Goal: Task Accomplishment & Management: Complete application form

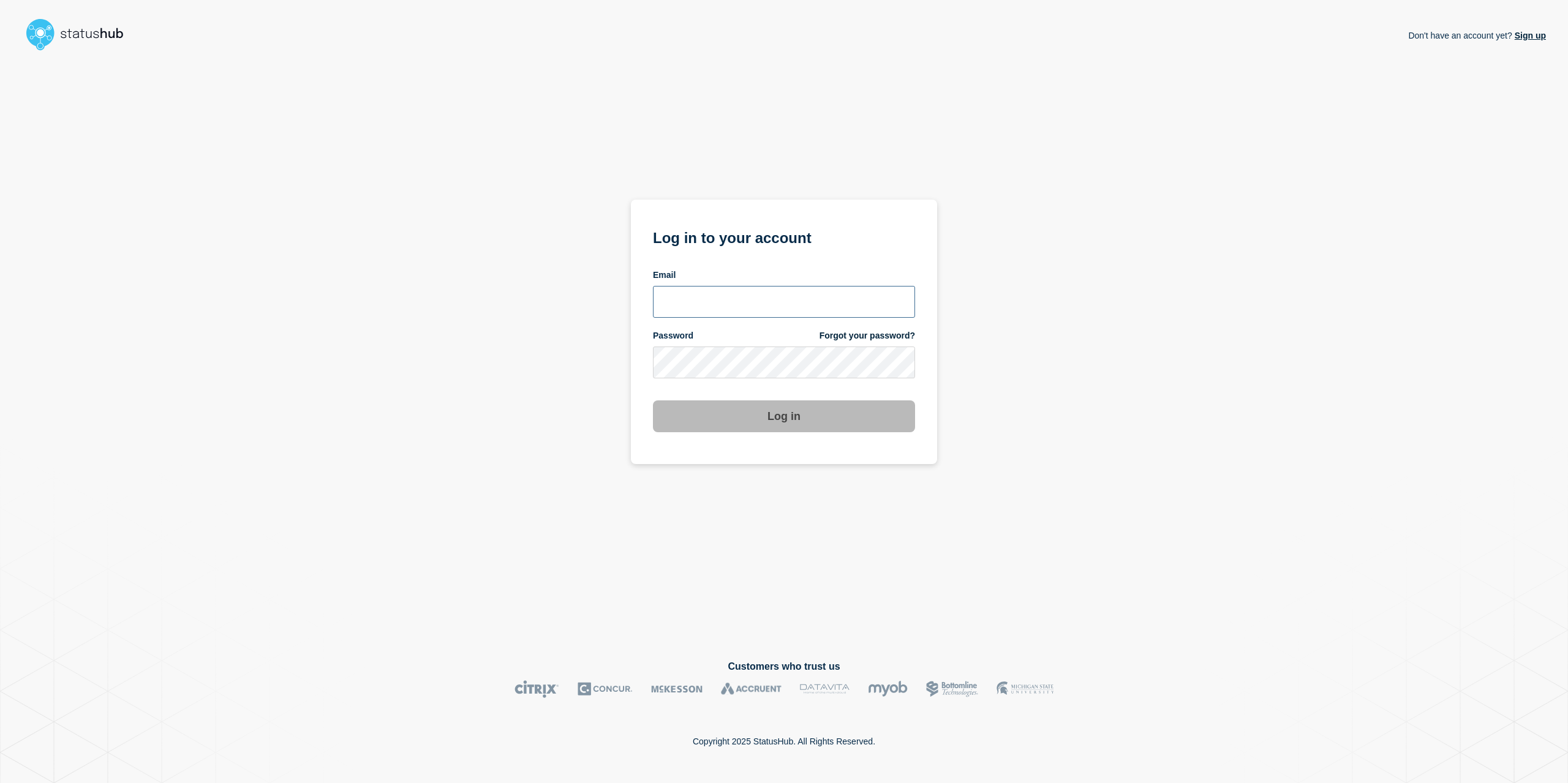
click at [810, 308] on input "email input" at bounding box center [784, 302] width 262 height 32
type input "[EMAIL_ADDRESS][PERSON_NAME][DOMAIN_NAME]"
click at [653, 401] on button "Log in" at bounding box center [784, 417] width 262 height 32
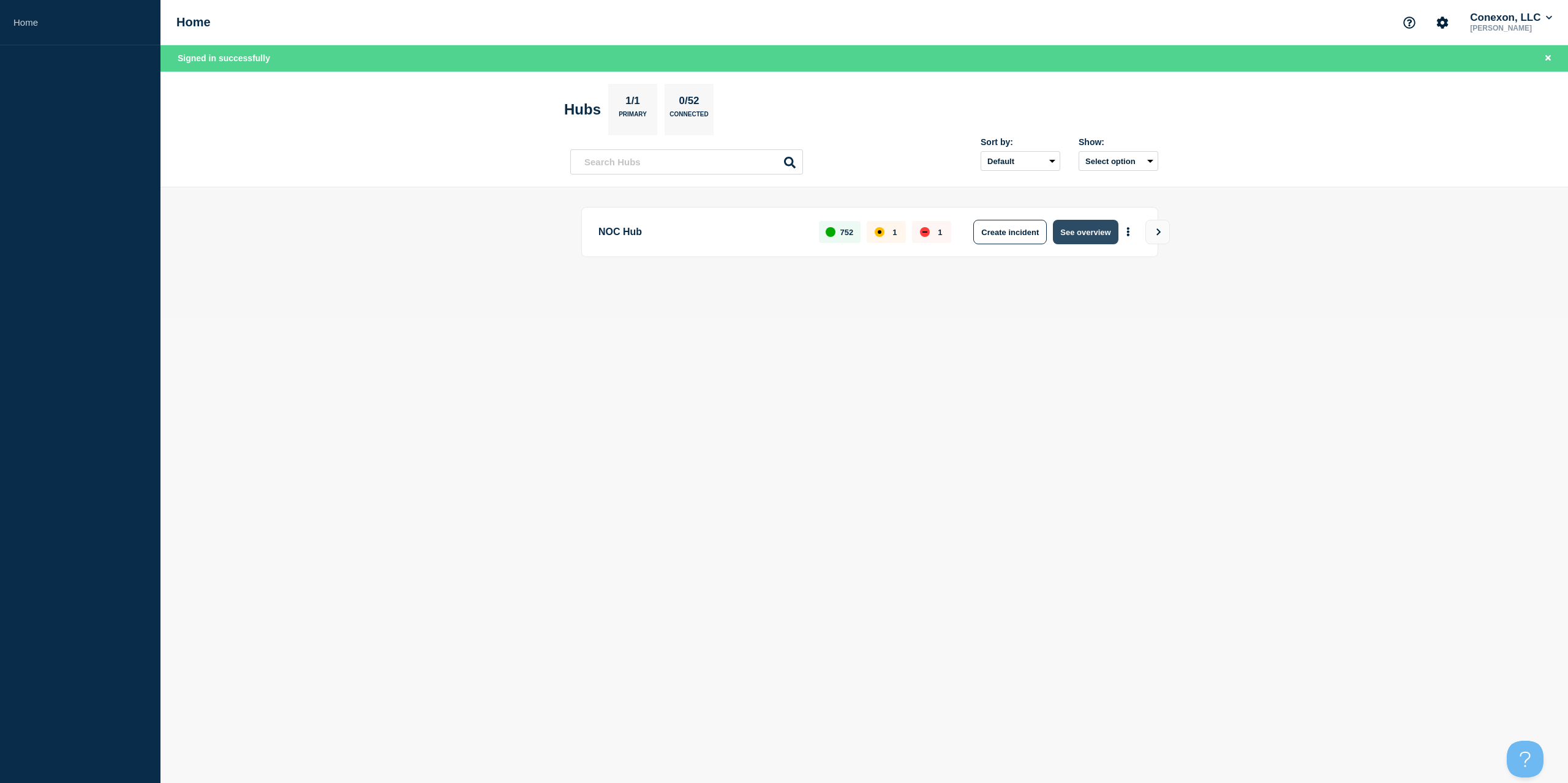
click at [1070, 229] on button "See overview" at bounding box center [1085, 232] width 65 height 25
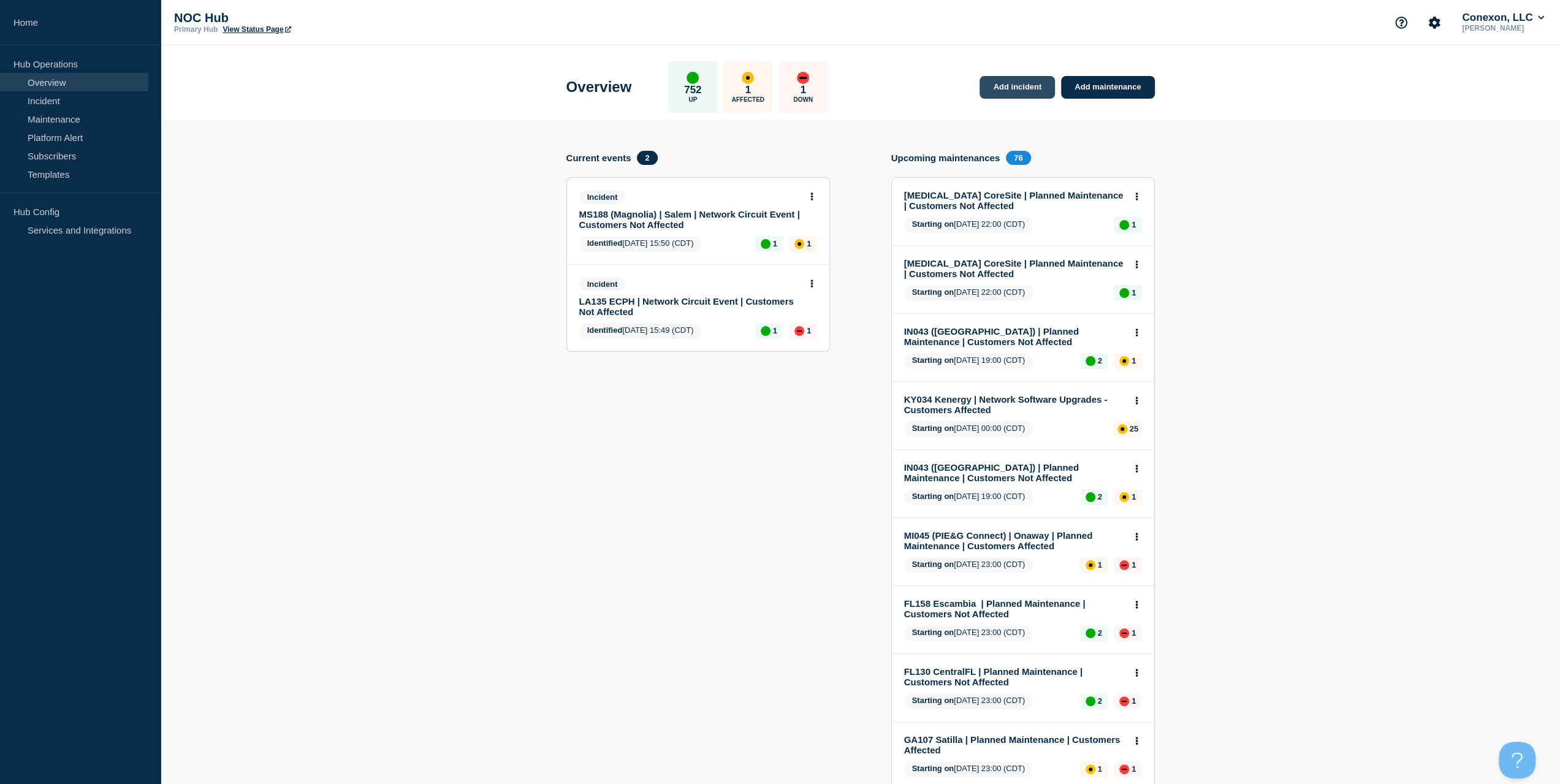
click at [1029, 85] on link "Add incident" at bounding box center [1017, 87] width 75 height 23
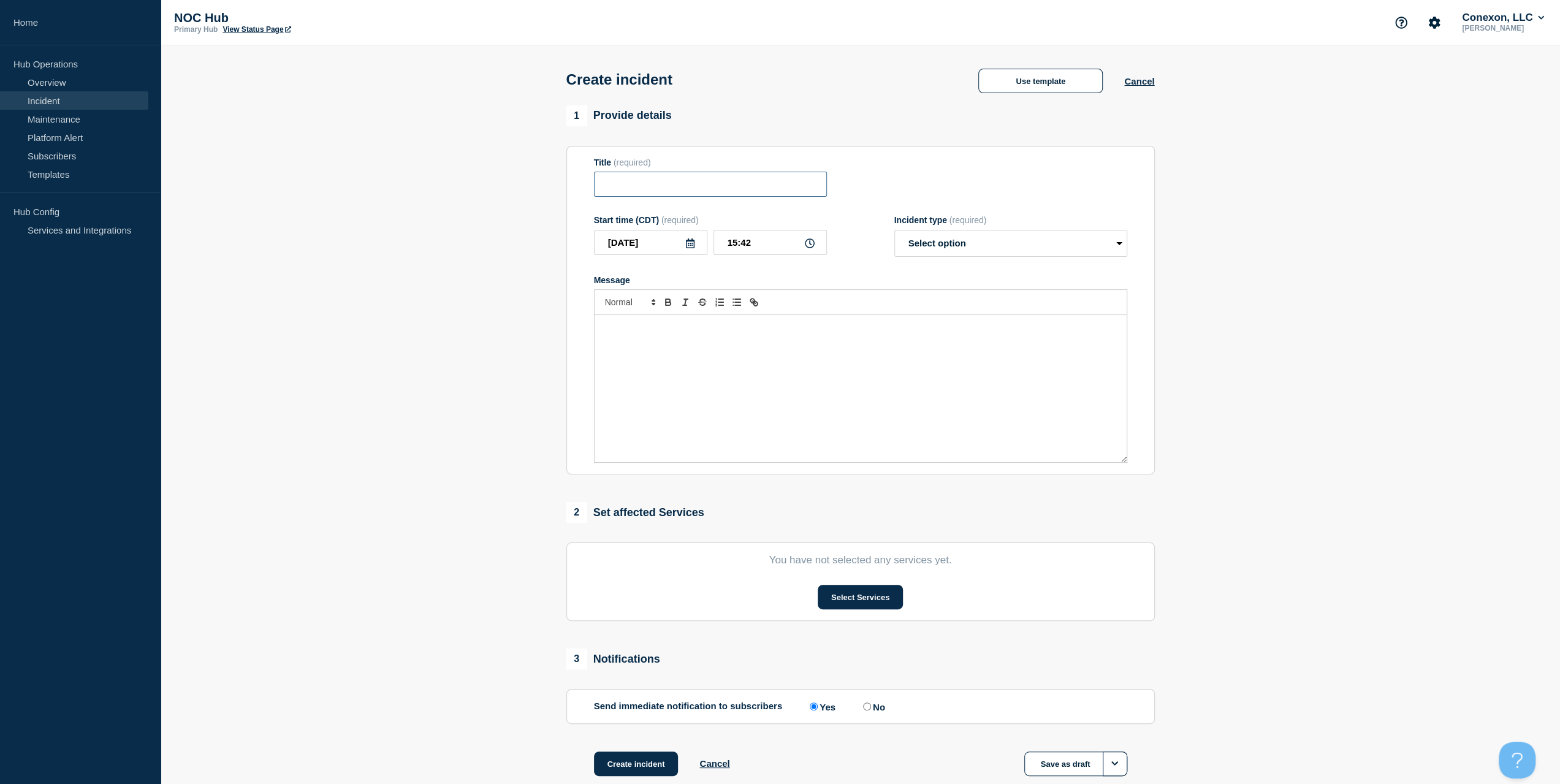
click at [651, 197] on input "Title" at bounding box center [710, 184] width 233 height 25
click at [859, 595] on button "Select Services" at bounding box center [860, 597] width 85 height 25
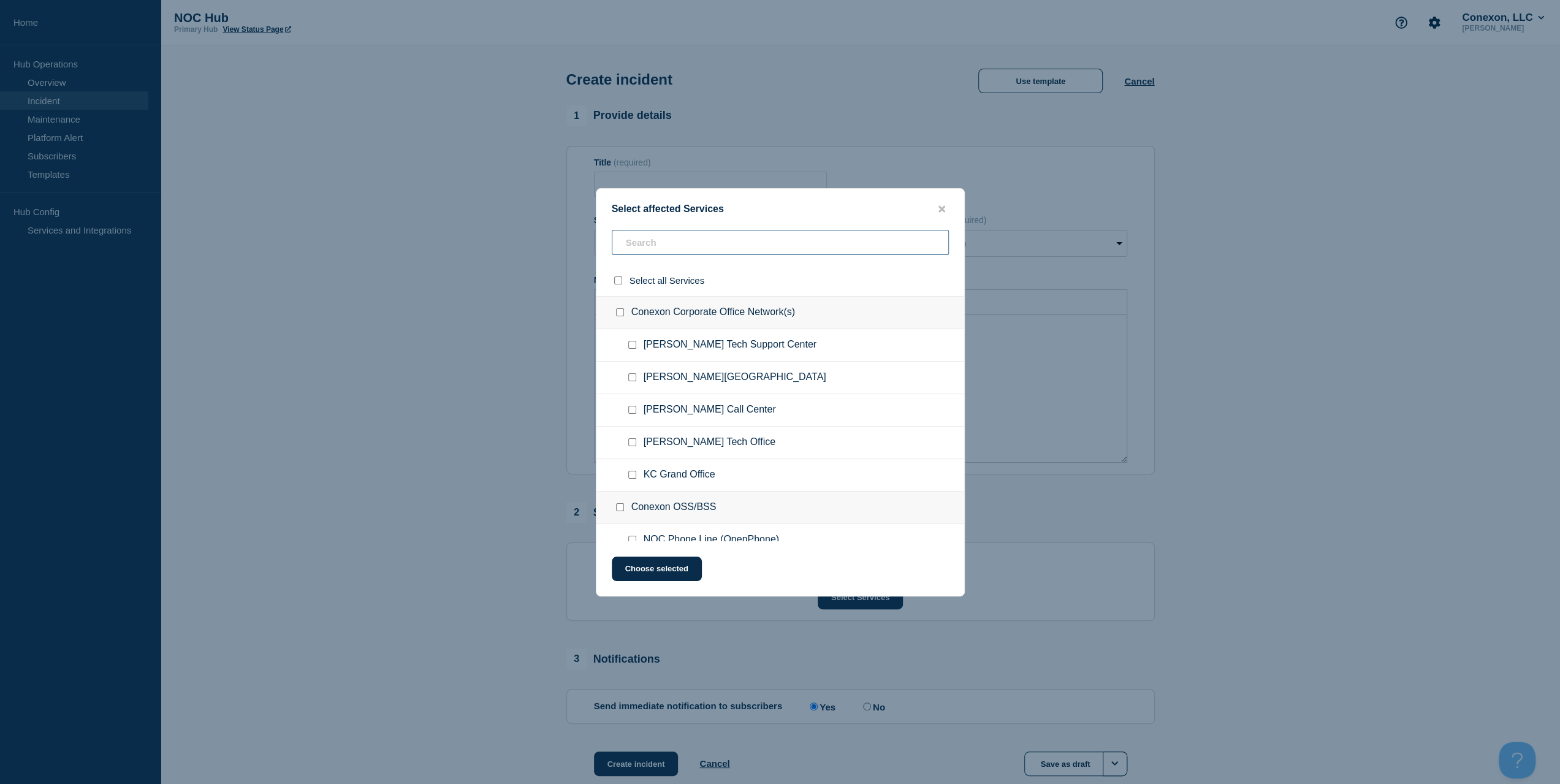
click at [680, 245] on input "text" at bounding box center [780, 242] width 337 height 25
type input "Nas"
checkbox input "true"
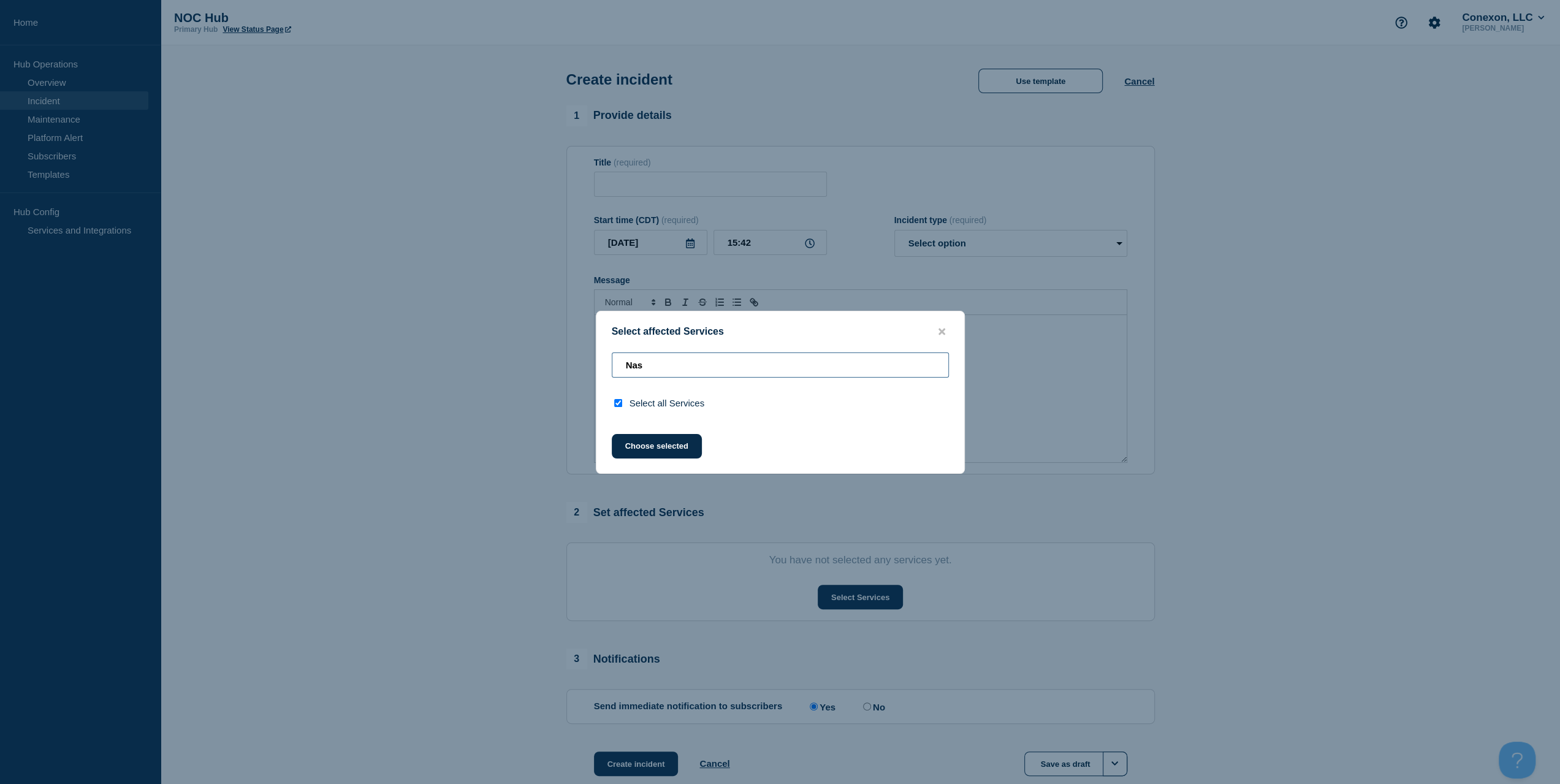
type input "Na"
checkbox input "false"
type input "N"
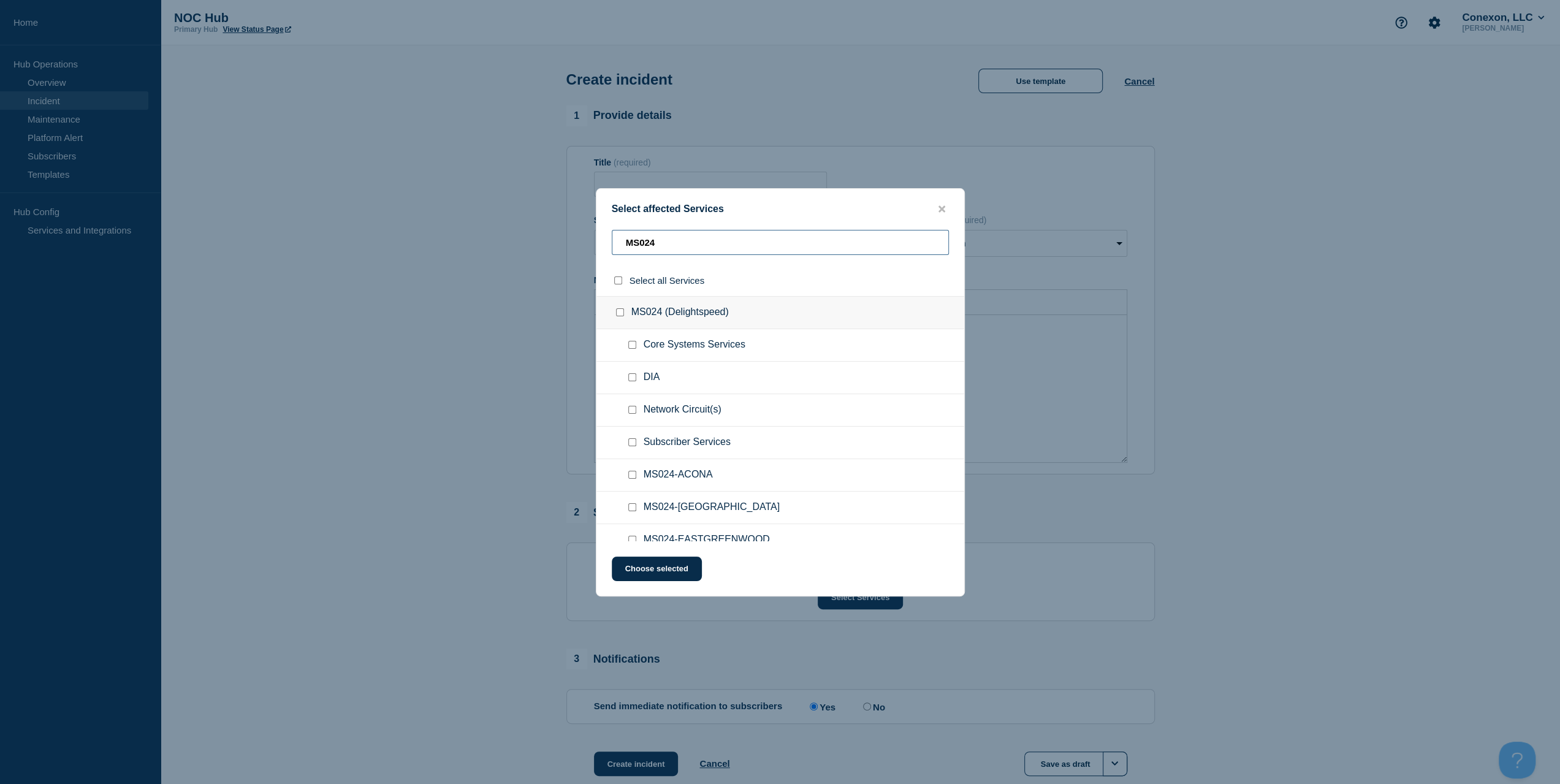
type input "MS024"
click at [630, 441] on input "Subscriber Services checkbox" at bounding box center [632, 442] width 8 height 8
checkbox input "true"
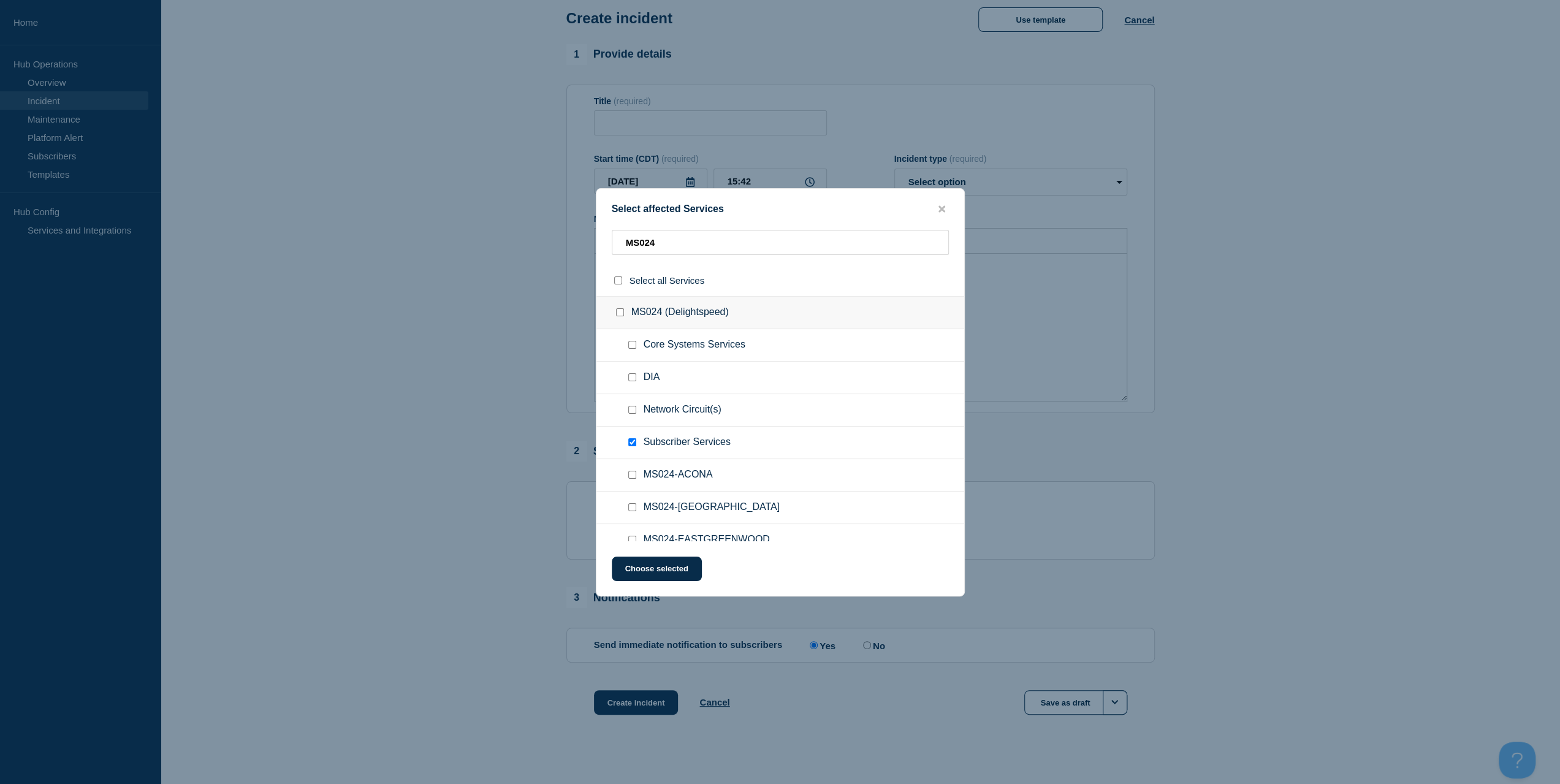
click at [621, 317] on input "MS024 (Delightspeed) checkbox" at bounding box center [620, 312] width 8 height 8
checkbox input "true"
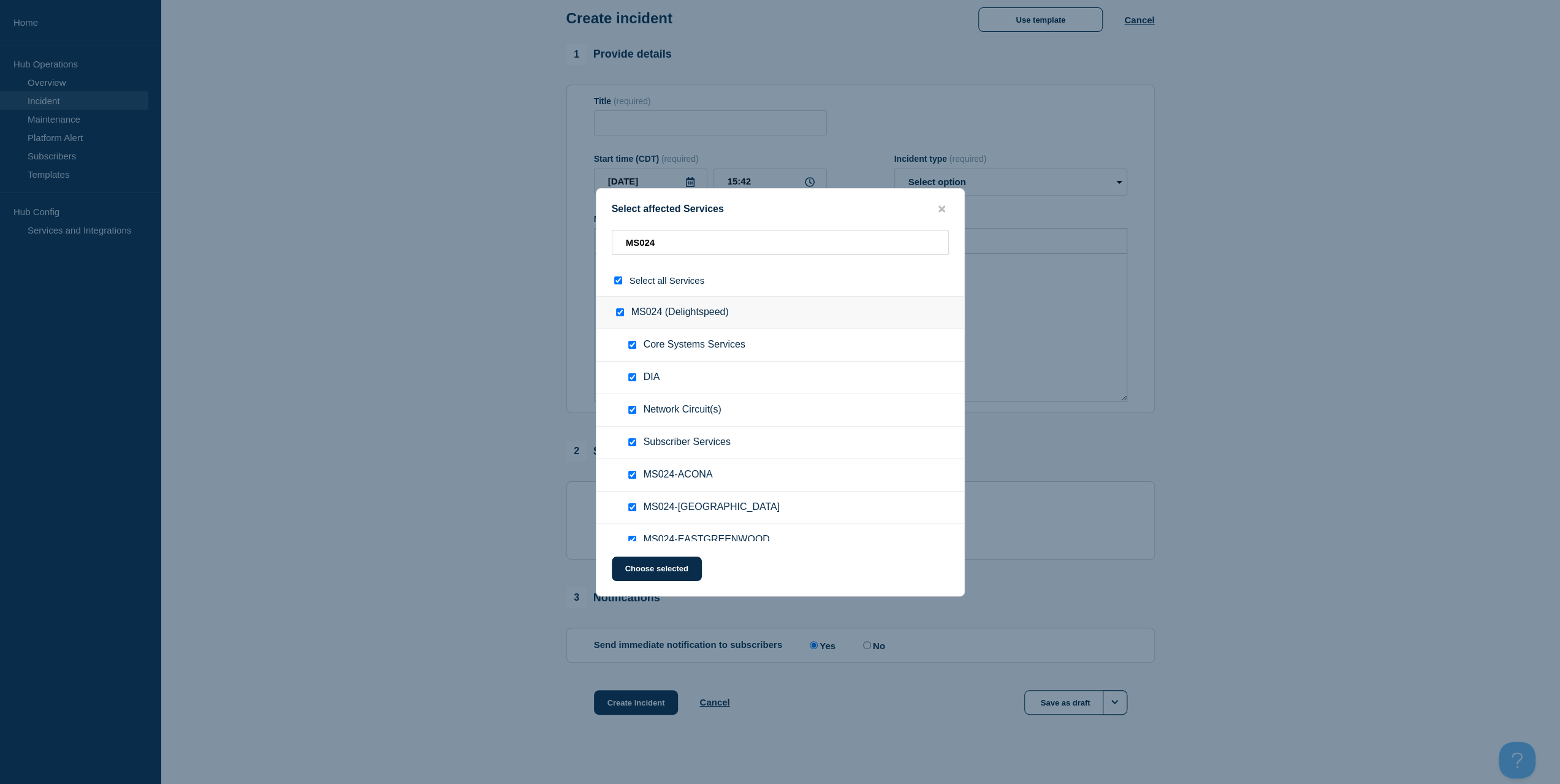
checkbox input "true"
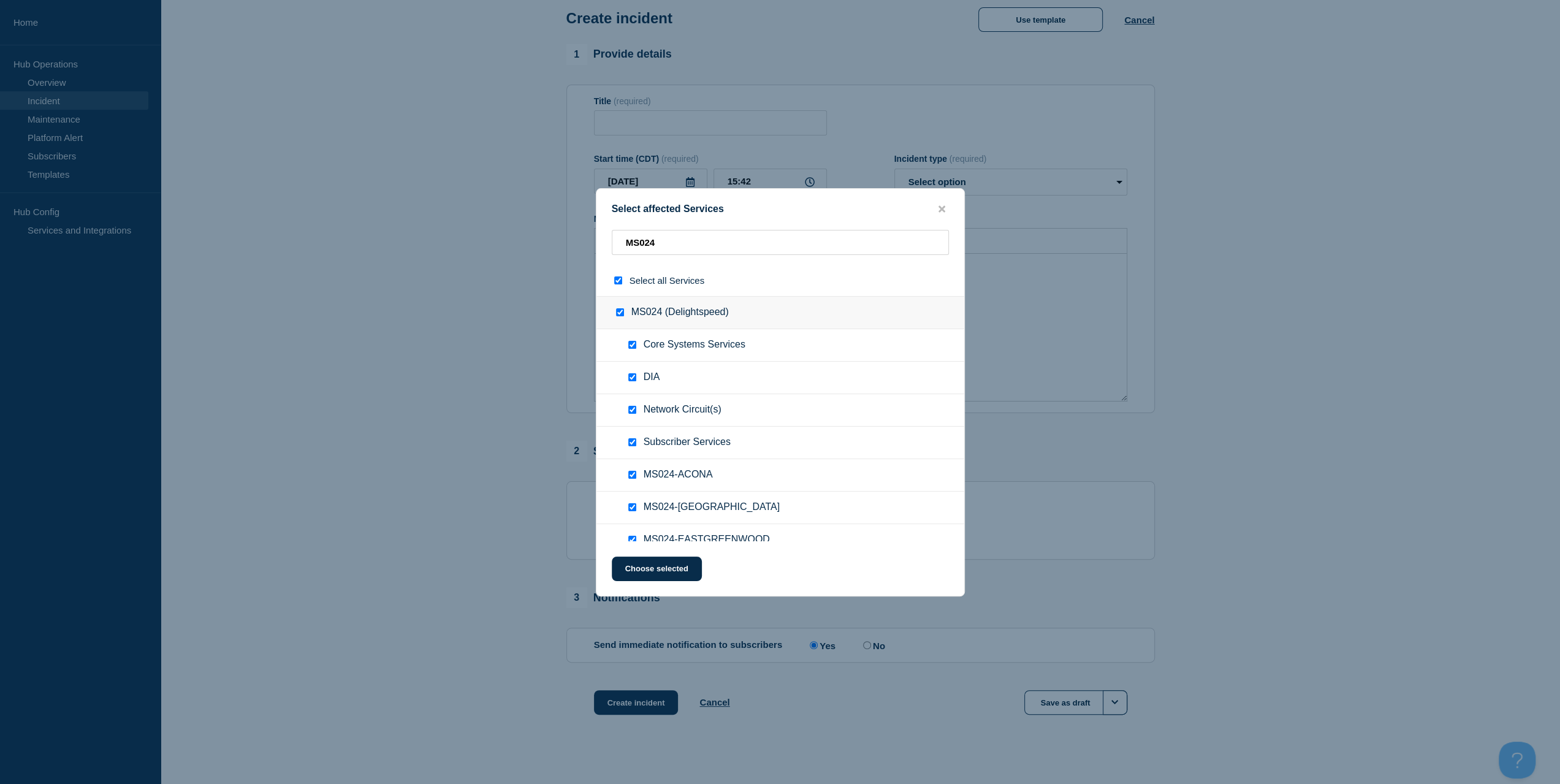
checkbox input "true"
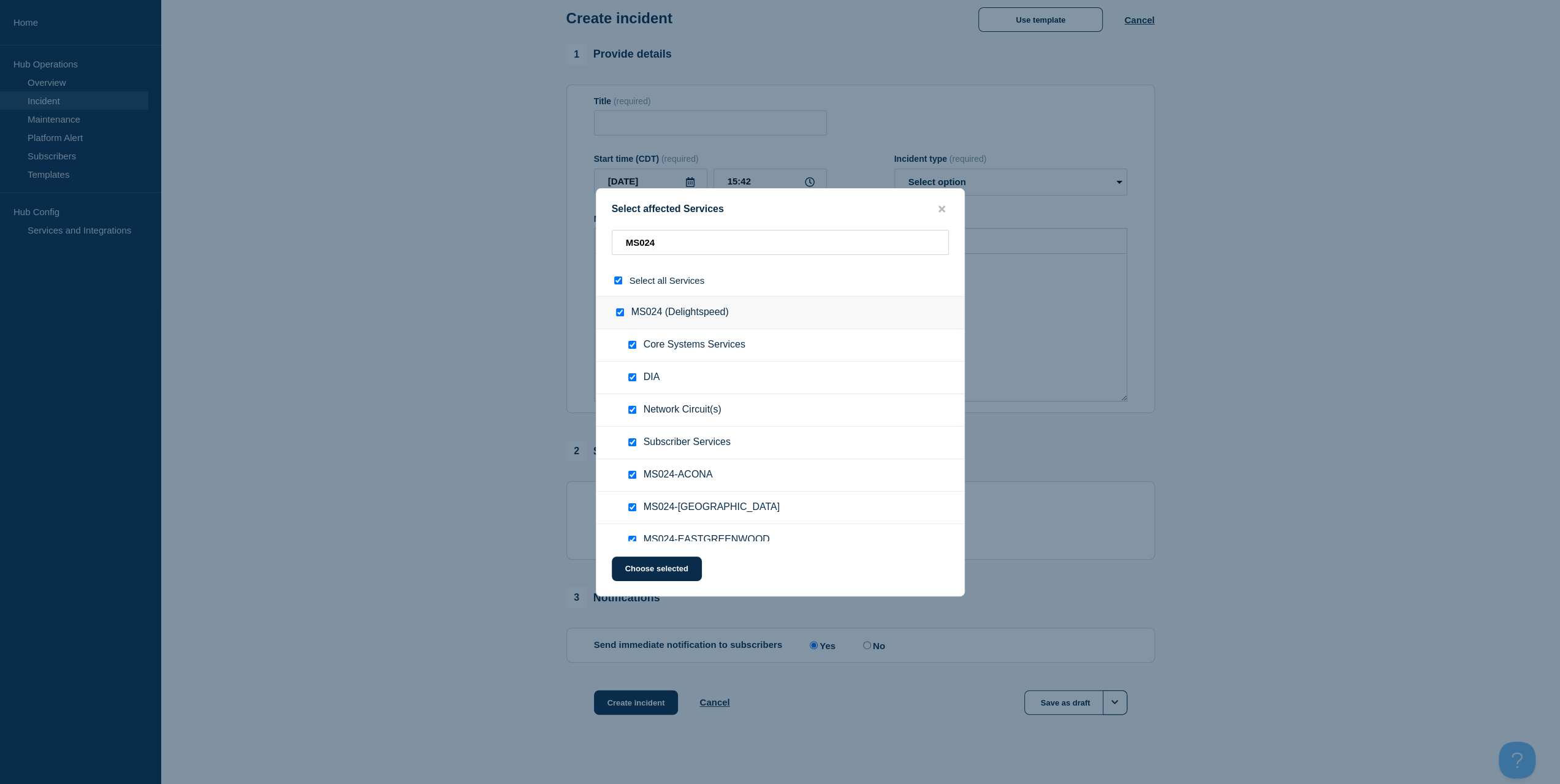
checkbox input "true"
click at [611, 276] on div "Select all Services" at bounding box center [780, 280] width 368 height 31
click at [619, 279] on input "select all checkbox" at bounding box center [618, 280] width 8 height 8
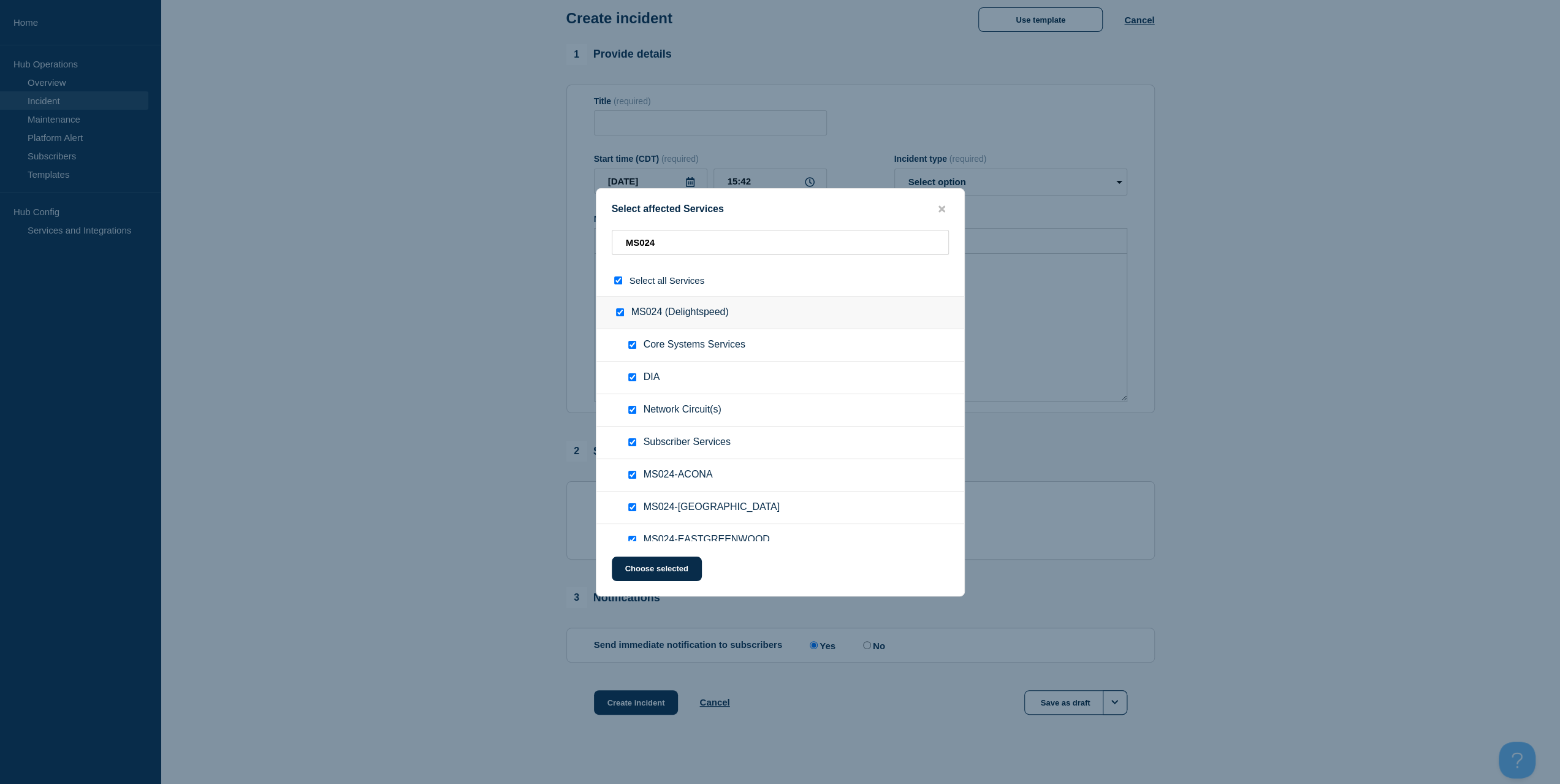
checkbox input "false"
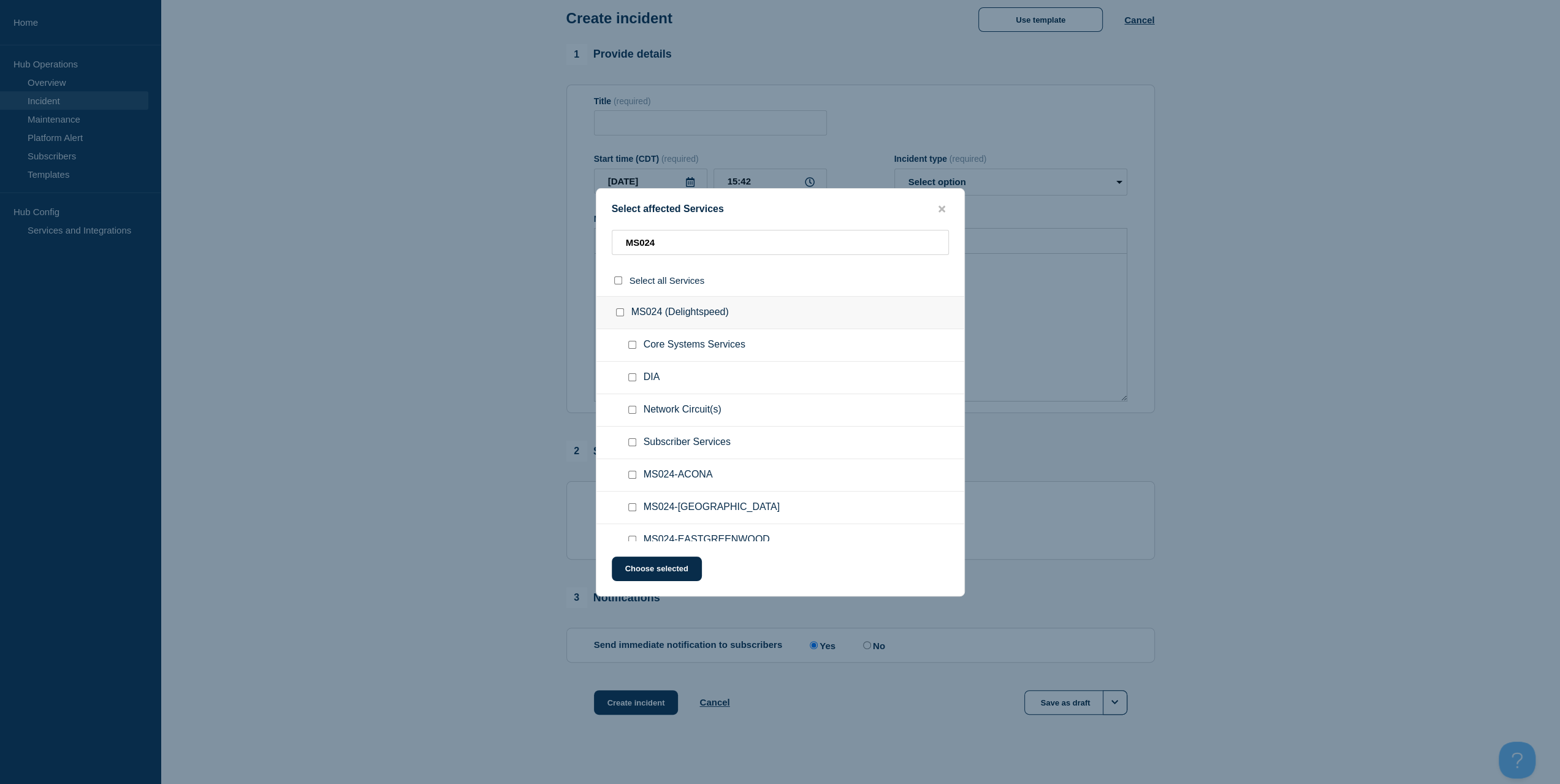
checkbox input "false"
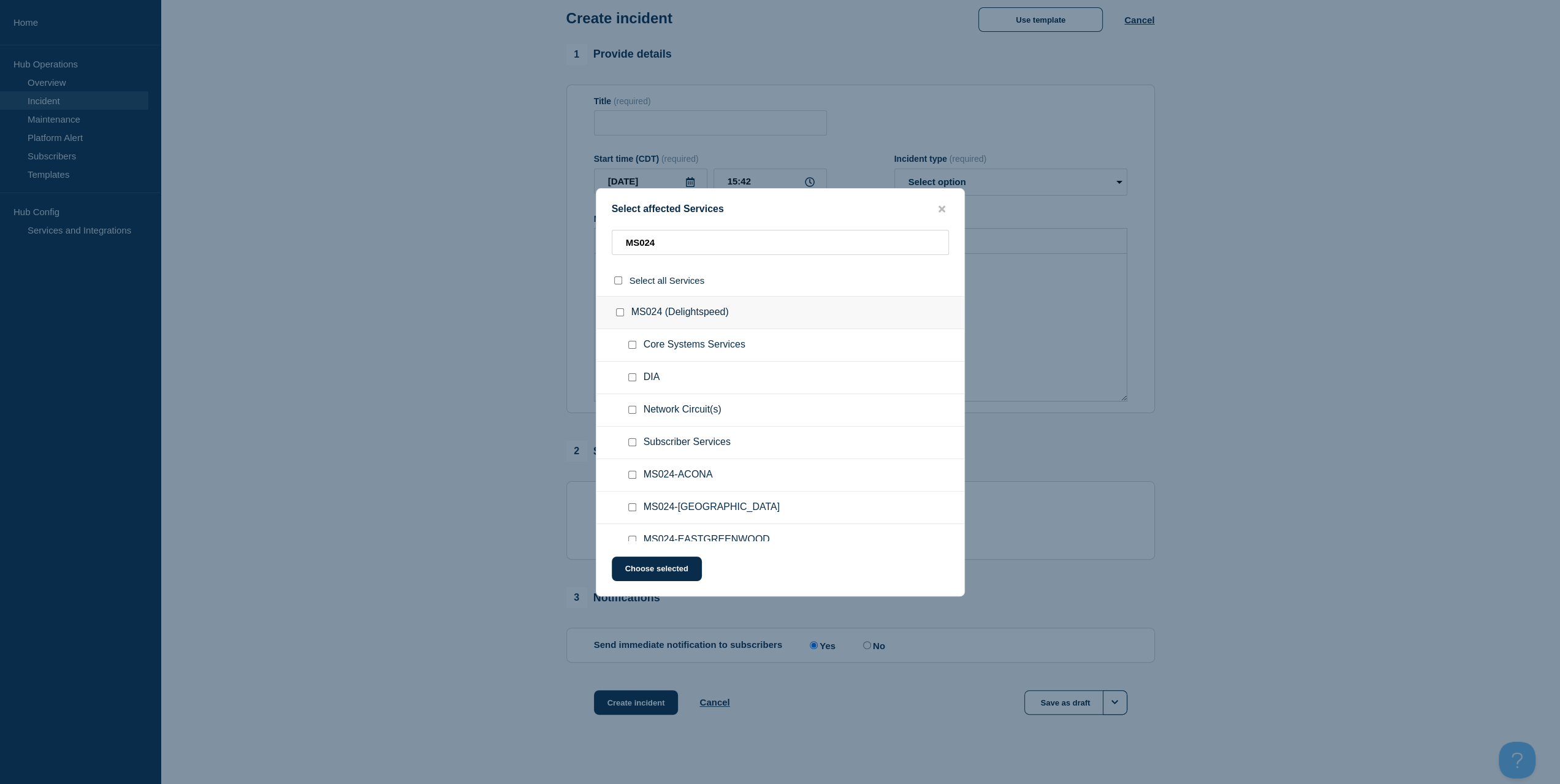
checkbox input "false"
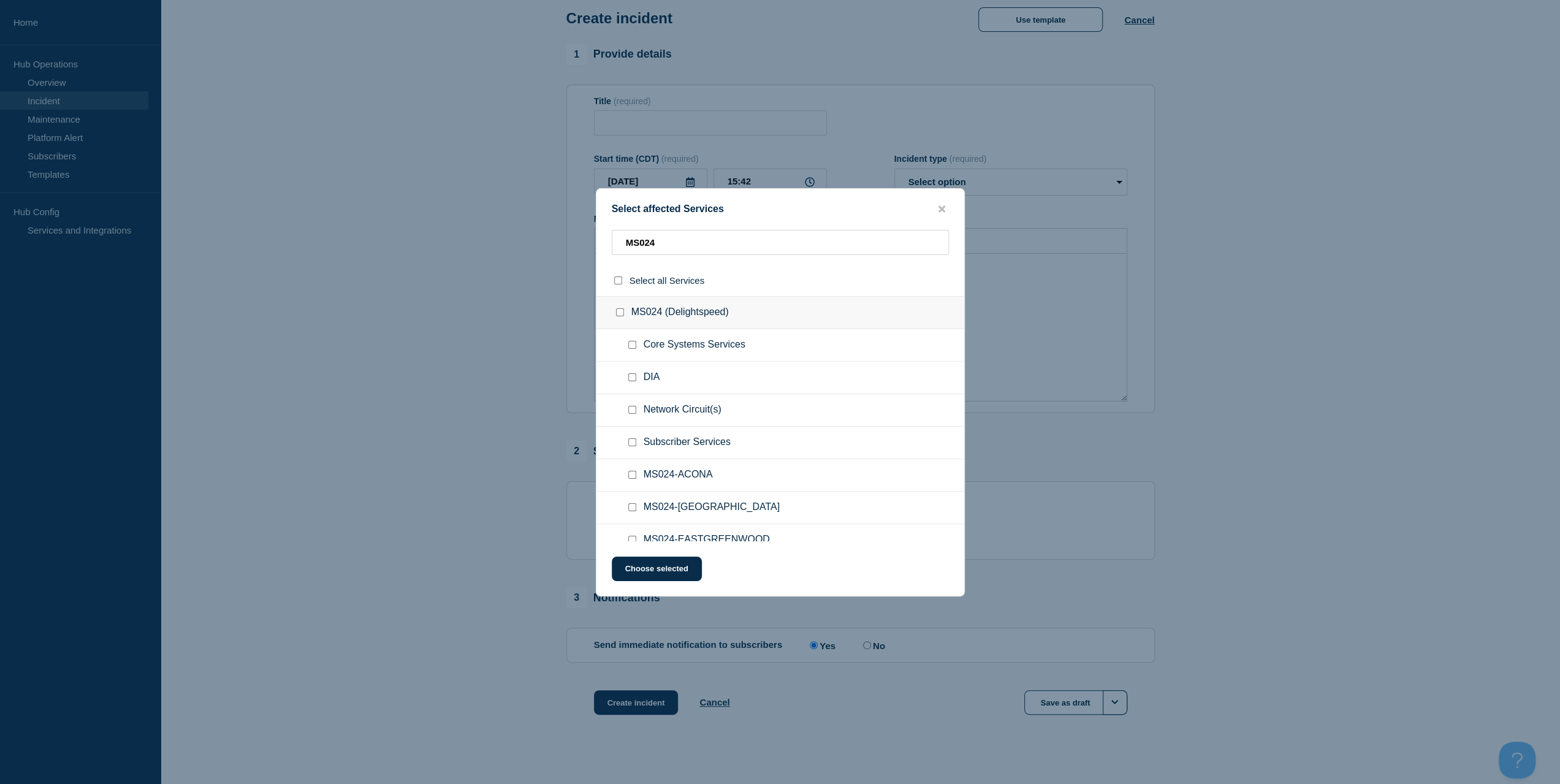
checkbox input "false"
click at [633, 443] on input "Subscriber Services checkbox" at bounding box center [632, 442] width 8 height 8
checkbox input "true"
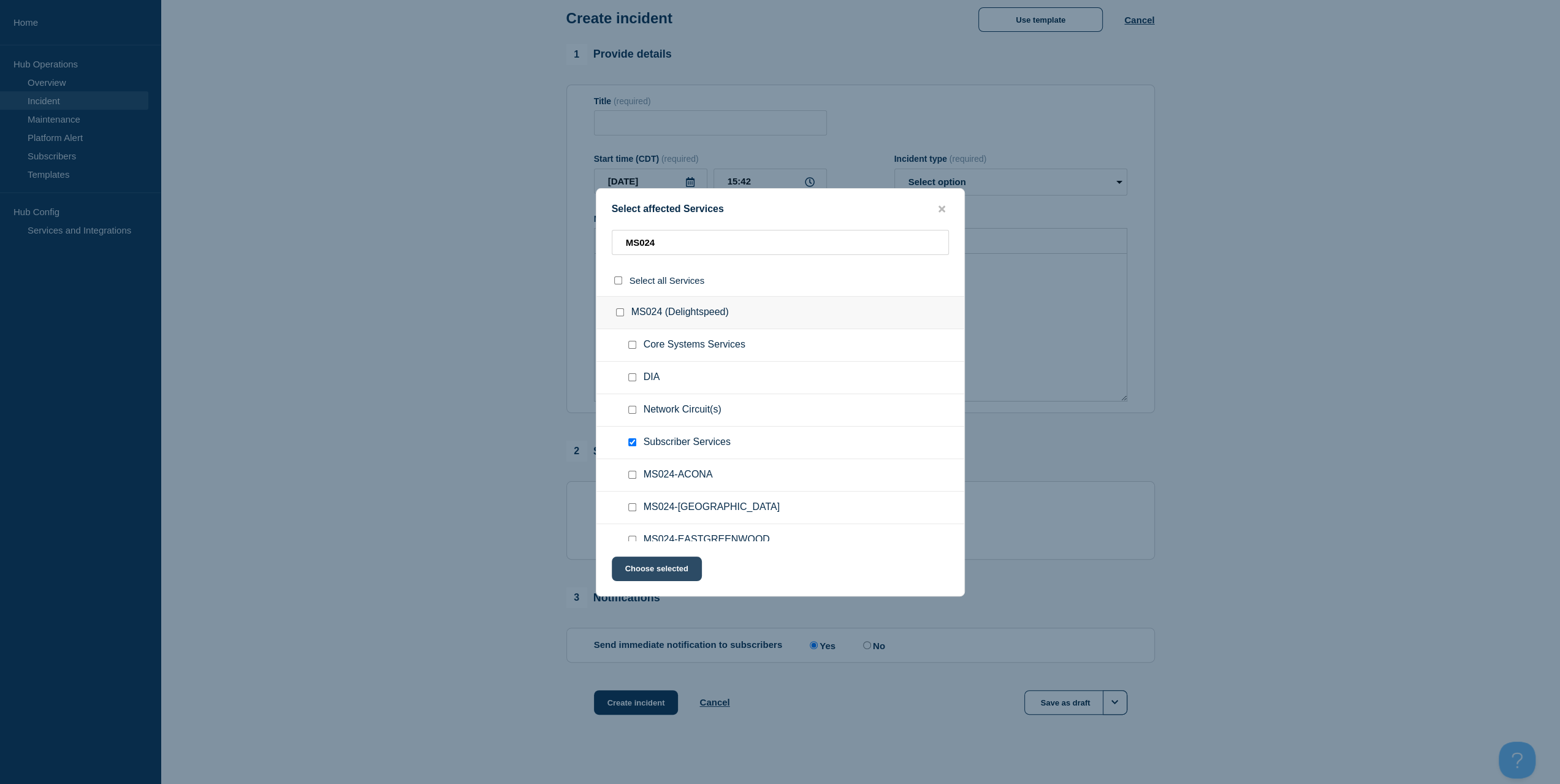
click at [667, 559] on button "Choose selected" at bounding box center [657, 569] width 90 height 25
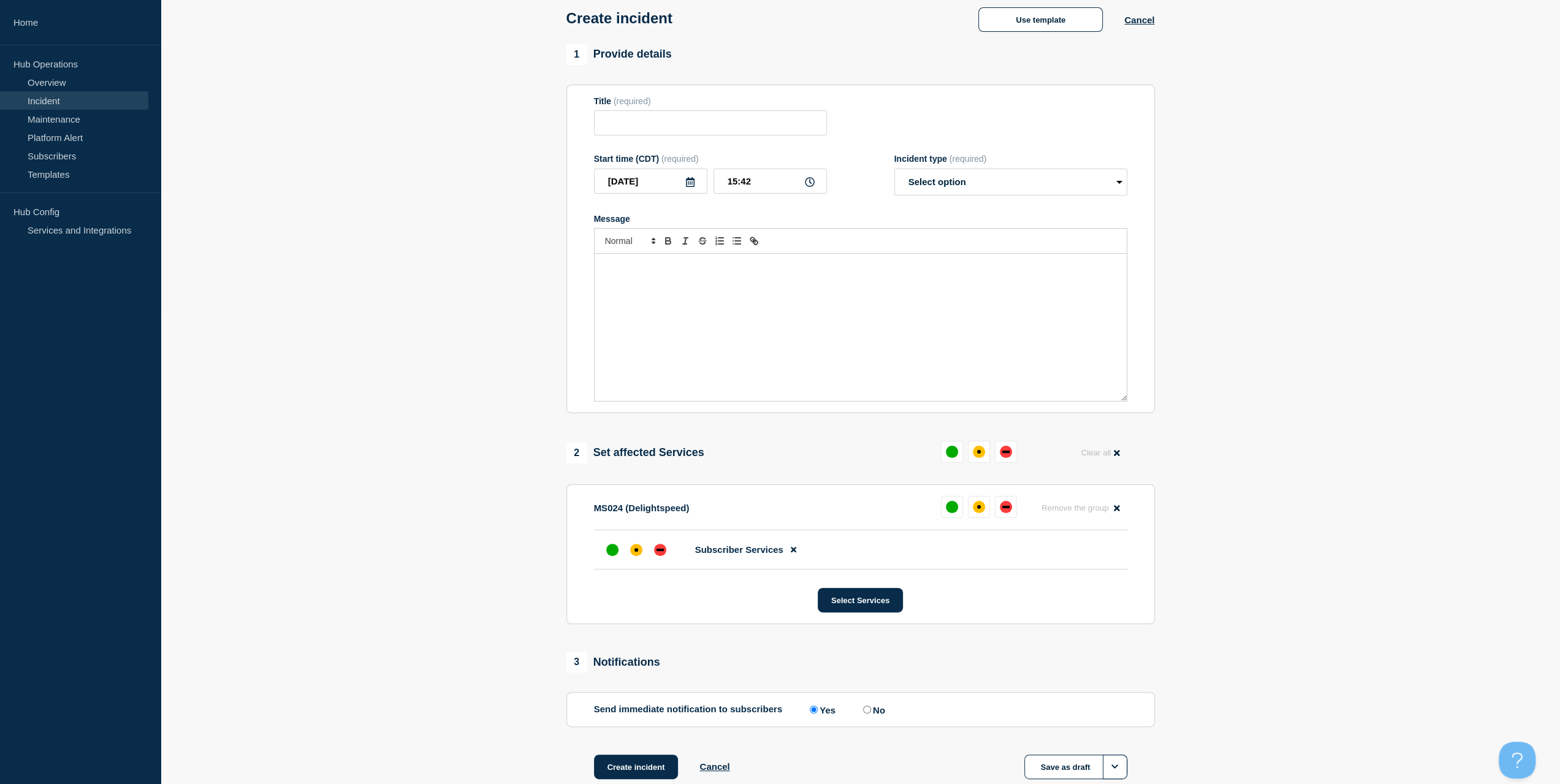
click at [713, 308] on div "Message" at bounding box center [861, 327] width 532 height 147
click at [656, 120] on input "Title" at bounding box center [710, 123] width 233 height 25
click at [1044, 36] on div "Create incident Use template Cancel" at bounding box center [860, 14] width 616 height 60
click at [1047, 27] on button "Use template" at bounding box center [1040, 20] width 125 height 25
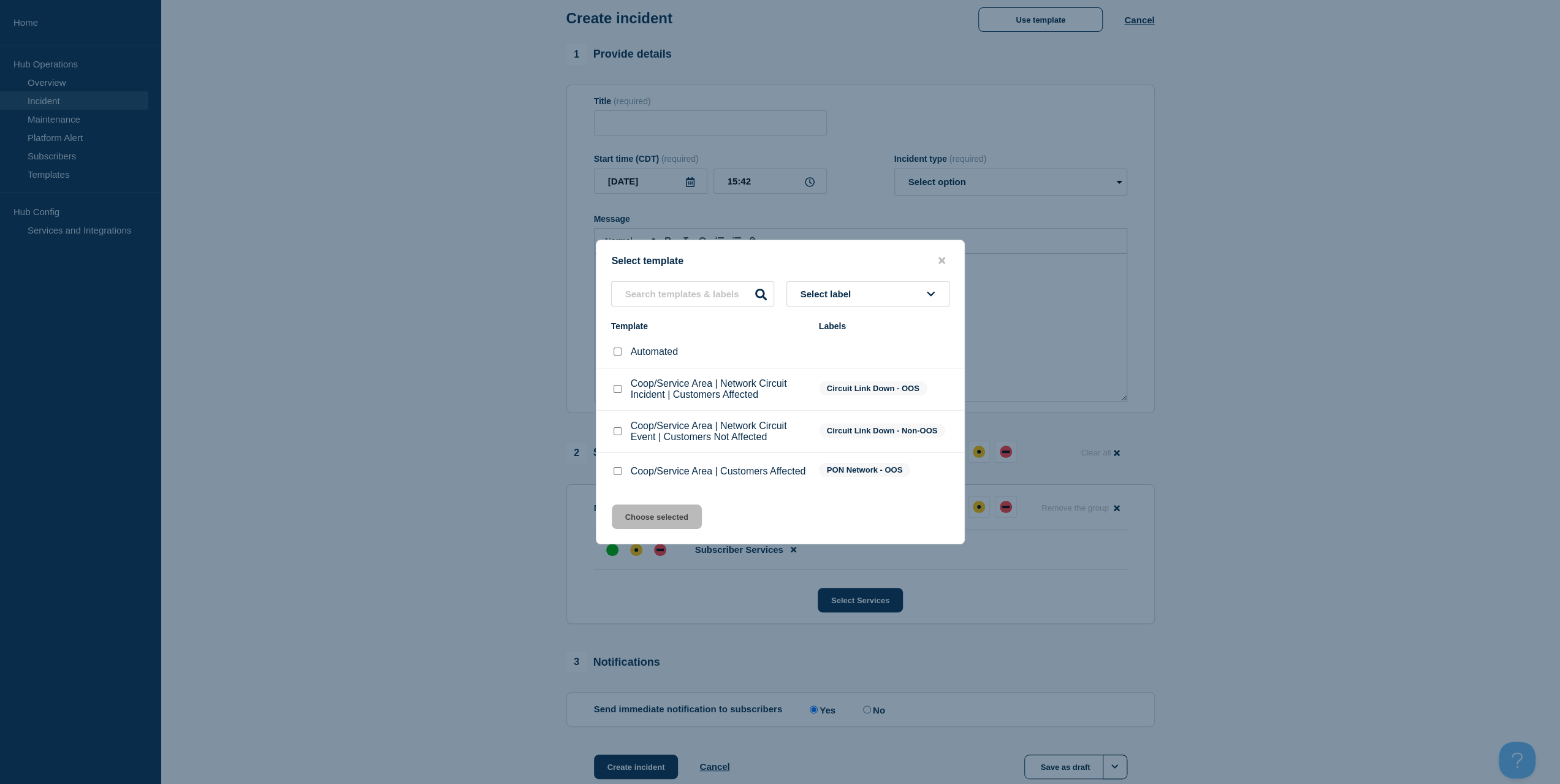
click at [623, 467] on div at bounding box center [617, 471] width 12 height 12
click at [618, 469] on input "Coop/Service Area | Customers Affected checkbox" at bounding box center [617, 470] width 8 height 8
checkbox input "true"
click at [645, 525] on button "Choose selected" at bounding box center [657, 517] width 90 height 25
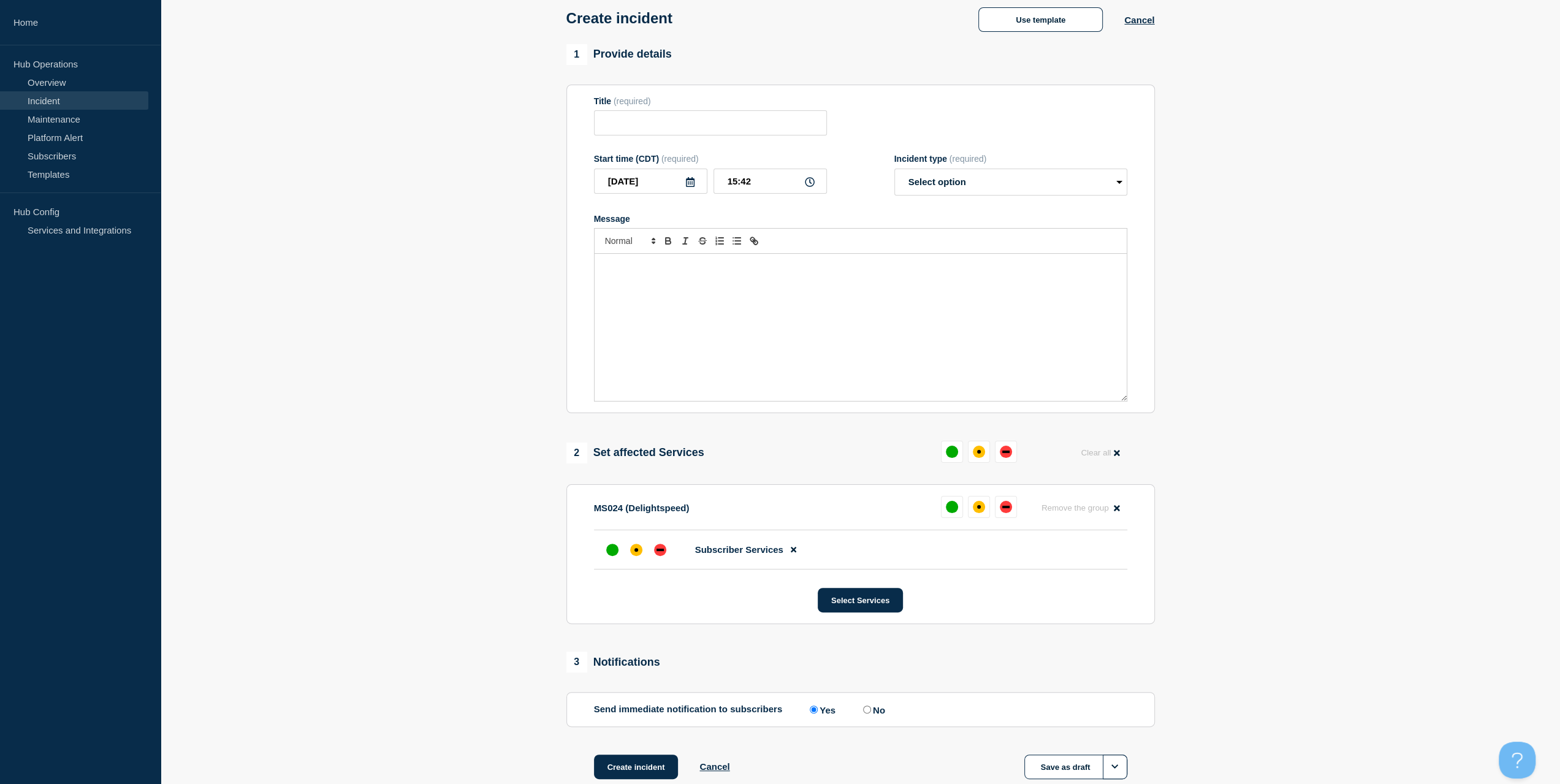
type input "Coop/Service Area | Customers Affected"
select select "investigating"
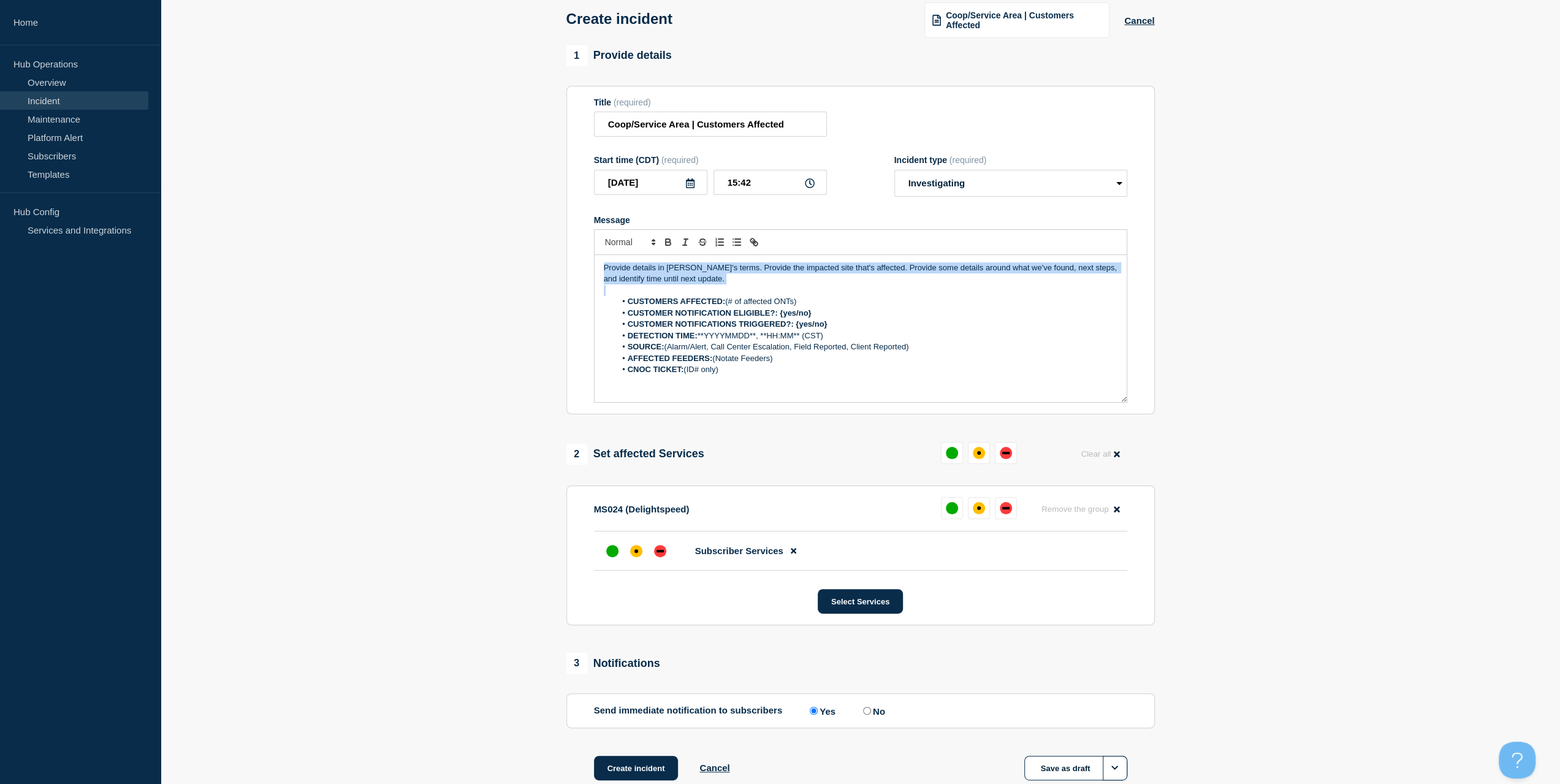
drag, startPoint x: 721, startPoint y: 289, endPoint x: 532, endPoint y: 252, distance: 192.6
click at [532, 252] on section "1 Provide details Title (required) Coop/Service Area | Customers Affected Start…" at bounding box center [860, 428] width 1400 height 766
drag, startPoint x: 813, startPoint y: 302, endPoint x: 617, endPoint y: 298, distance: 196.0
click at [617, 298] on li "CUSTOMERS AFFECTED: (# of affected ONTs)" at bounding box center [866, 301] width 502 height 11
drag, startPoint x: 827, startPoint y: 315, endPoint x: 779, endPoint y: 316, distance: 48.0
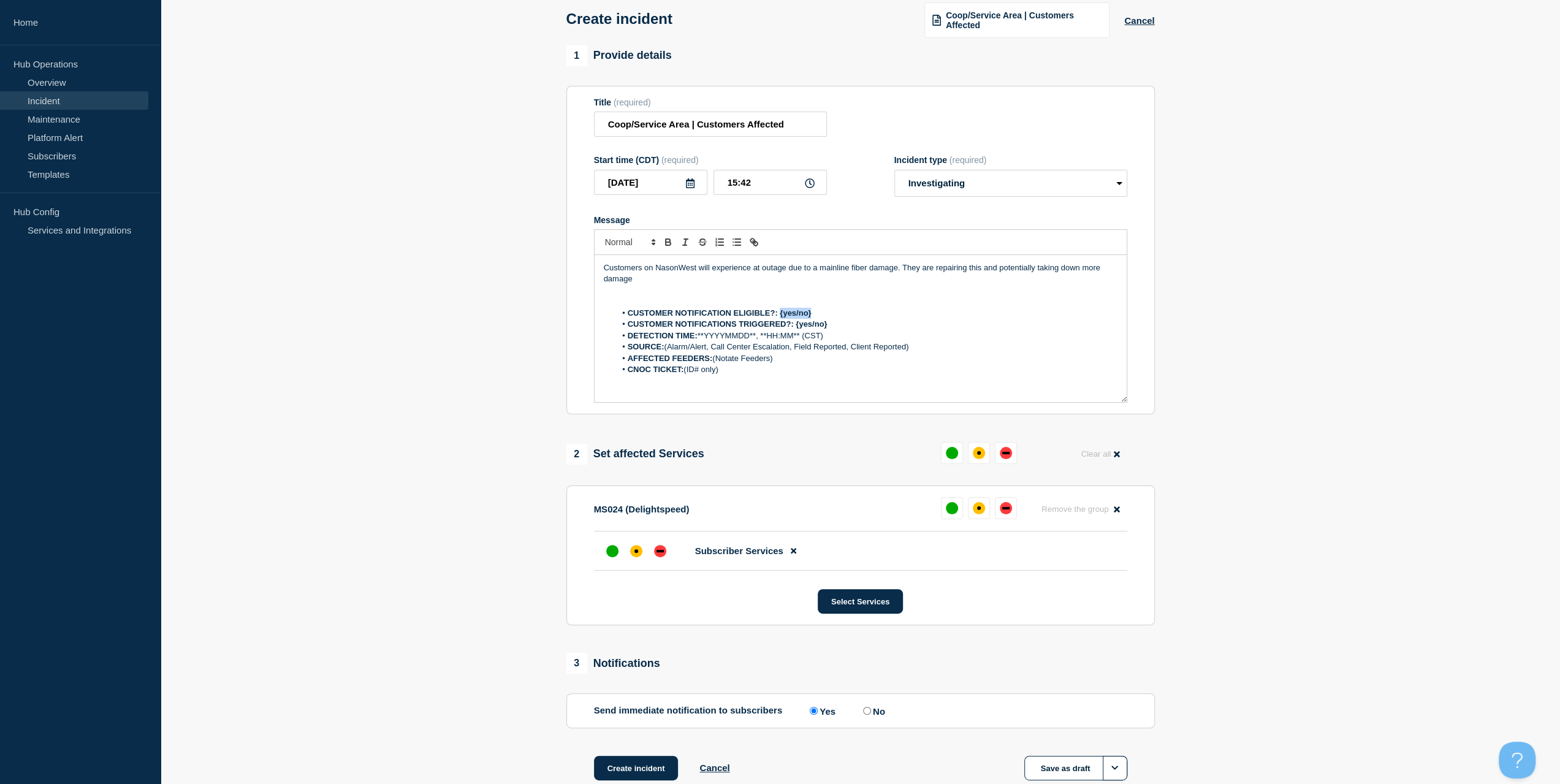
click at [779, 316] on li "CUSTOMER NOTIFICATION ELIGIBLE?: {yes/no}" at bounding box center [866, 313] width 502 height 11
drag, startPoint x: 844, startPoint y: 327, endPoint x: 796, endPoint y: 327, distance: 48.0
click at [796, 327] on li "CUSTOMER NOTIFICATIONS TRIGGERED?: {yes/no}" at bounding box center [866, 324] width 502 height 11
drag, startPoint x: 864, startPoint y: 336, endPoint x: 706, endPoint y: 339, distance: 158.0
click at [706, 339] on li "DETECTION TIME: **YYYYMMDD**, **HH:MM** (CST)" at bounding box center [866, 335] width 502 height 11
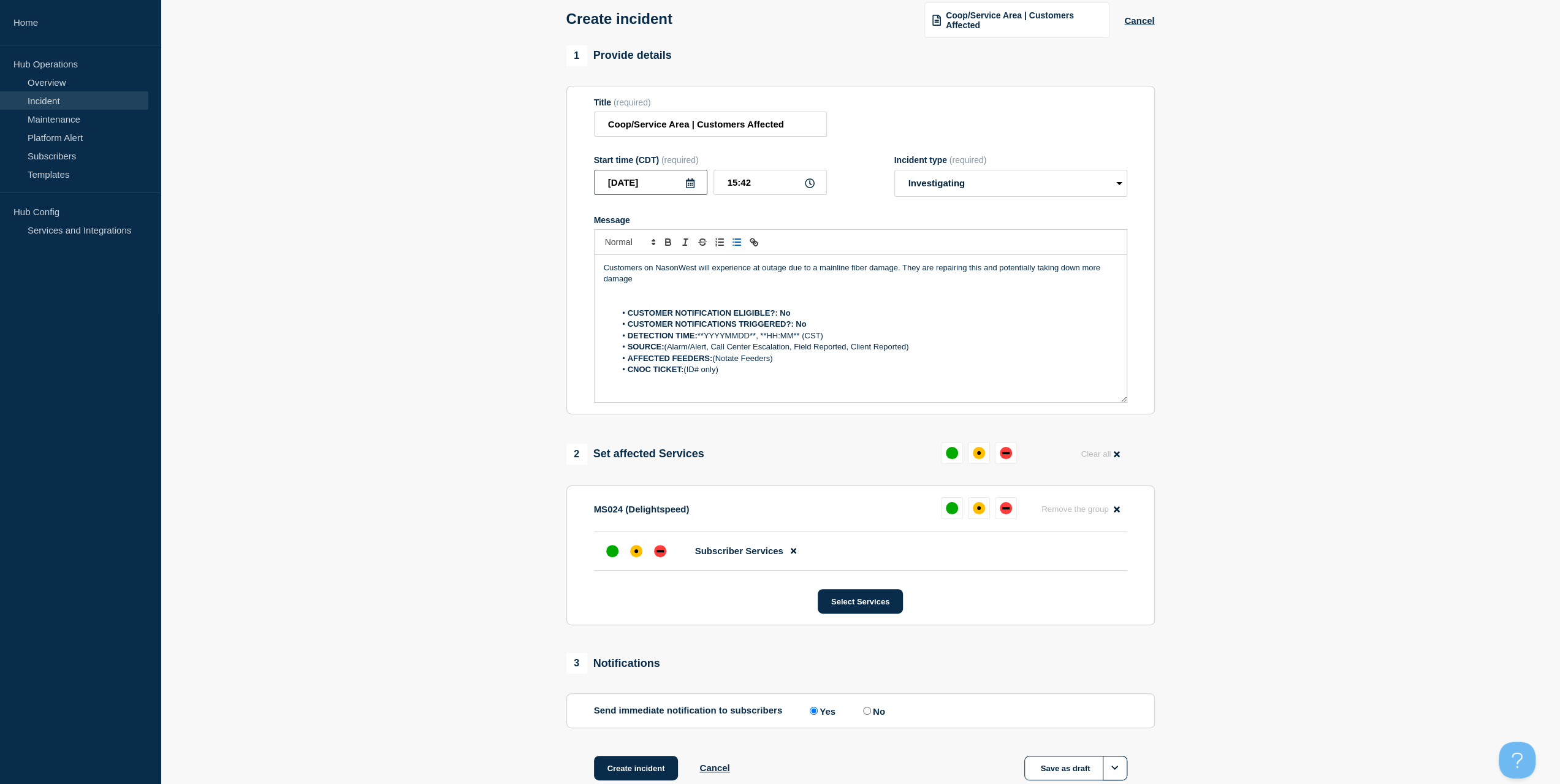
drag, startPoint x: 659, startPoint y: 182, endPoint x: 531, endPoint y: 206, distance: 130.2
click at [537, 199] on section "1 Provide details Title (required) Coop/Service Area | Customers Affected Start…" at bounding box center [860, 428] width 1400 height 766
drag, startPoint x: 759, startPoint y: 336, endPoint x: 702, endPoint y: 336, distance: 57.0
click at [702, 336] on li "DETECTION TIME: **YYYYMMDD**, **HH:MM** (CST)" at bounding box center [866, 335] width 502 height 11
click at [745, 341] on li "DETECTION TIME: **YYYYMMDD**, **HH:MM** (CST)" at bounding box center [866, 335] width 502 height 11
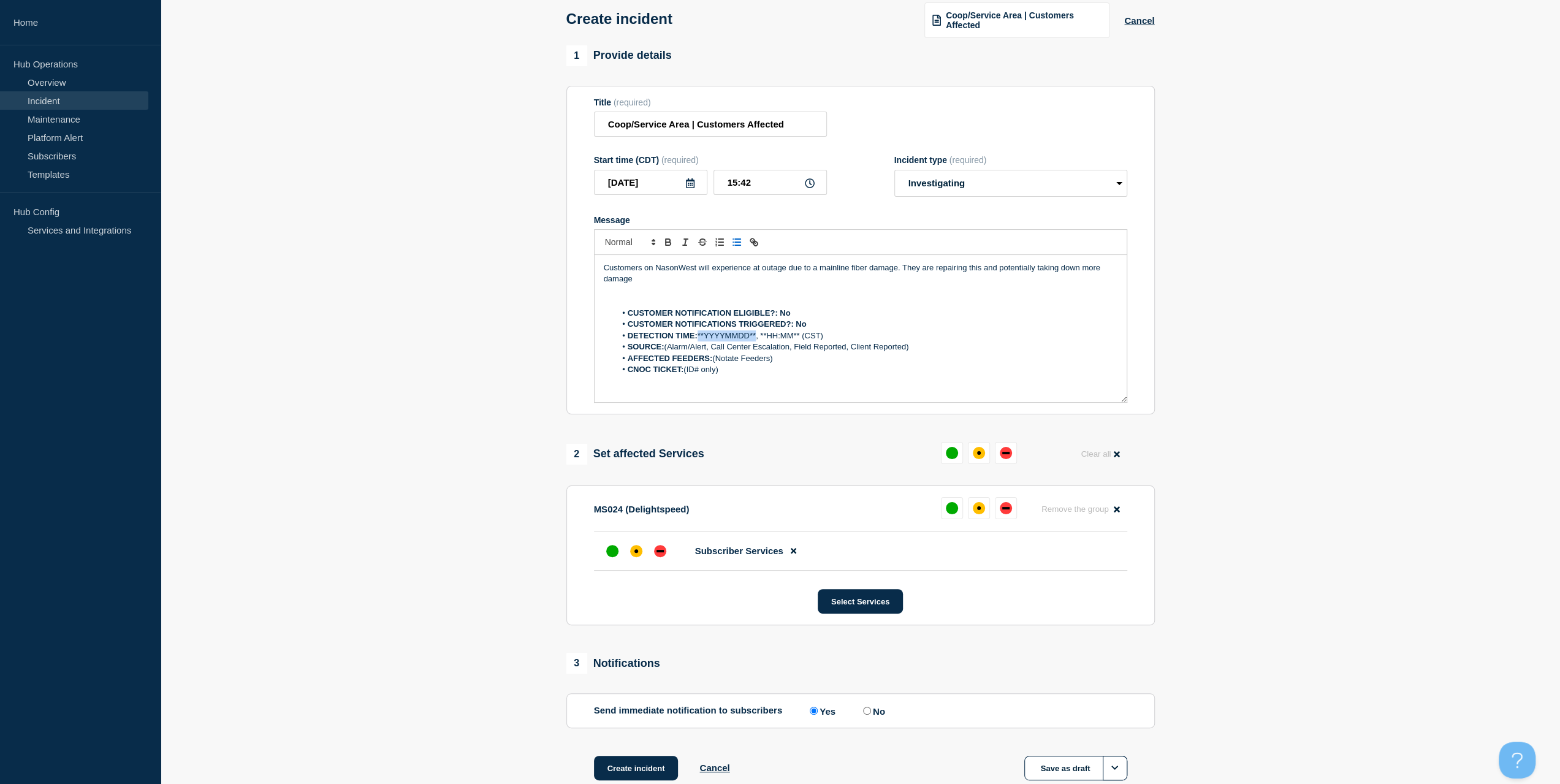
drag, startPoint x: 756, startPoint y: 336, endPoint x: 699, endPoint y: 339, distance: 57.1
click at [699, 339] on li "DETECTION TIME: **YYYYMMDD**, **HH:MM** (CST)" at bounding box center [866, 335] width 502 height 11
drag, startPoint x: 733, startPoint y: 179, endPoint x: 675, endPoint y: 185, distance: 58.3
click at [673, 183] on div "2025-08-15 15:42" at bounding box center [710, 182] width 233 height 25
drag, startPoint x: 745, startPoint y: 335, endPoint x: 771, endPoint y: 333, distance: 26.1
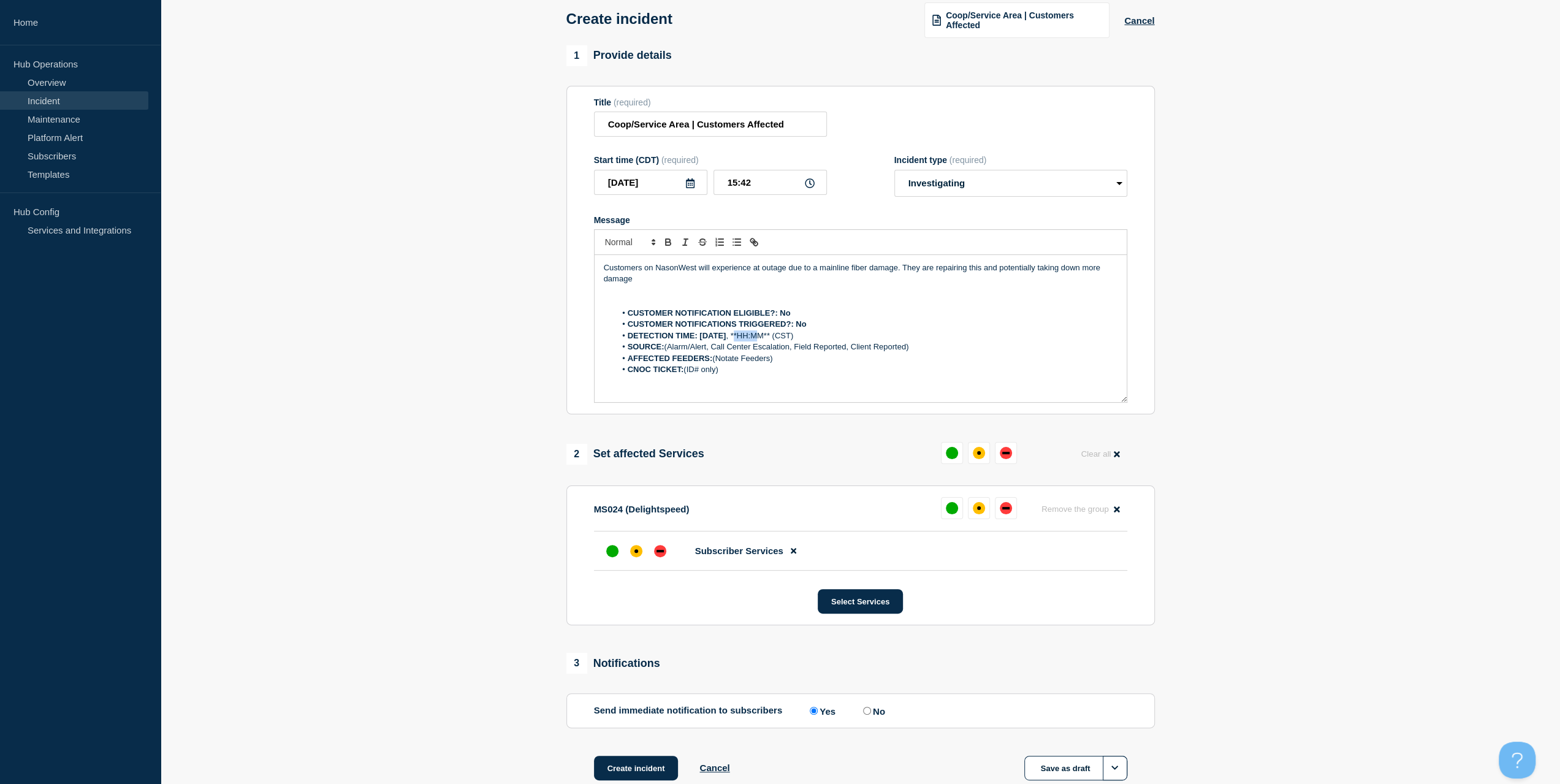
click at [771, 333] on li "DETECTION TIME: 2025-08-15 , **HH:MM** (CST)" at bounding box center [866, 335] width 502 height 11
drag, startPoint x: 745, startPoint y: 333, endPoint x: 783, endPoint y: 334, distance: 38.0
click at [783, 334] on li "DETECTION TIME: 2025-08-15 , **HH:MM** (CST)" at bounding box center [866, 335] width 502 height 11
drag, startPoint x: 918, startPoint y: 350, endPoint x: 678, endPoint y: 352, distance: 240.0
click at [668, 345] on li "SOURCE: (Alarm/Alert, Call Center Escalation, Field Reported, Client Reported)" at bounding box center [866, 346] width 502 height 11
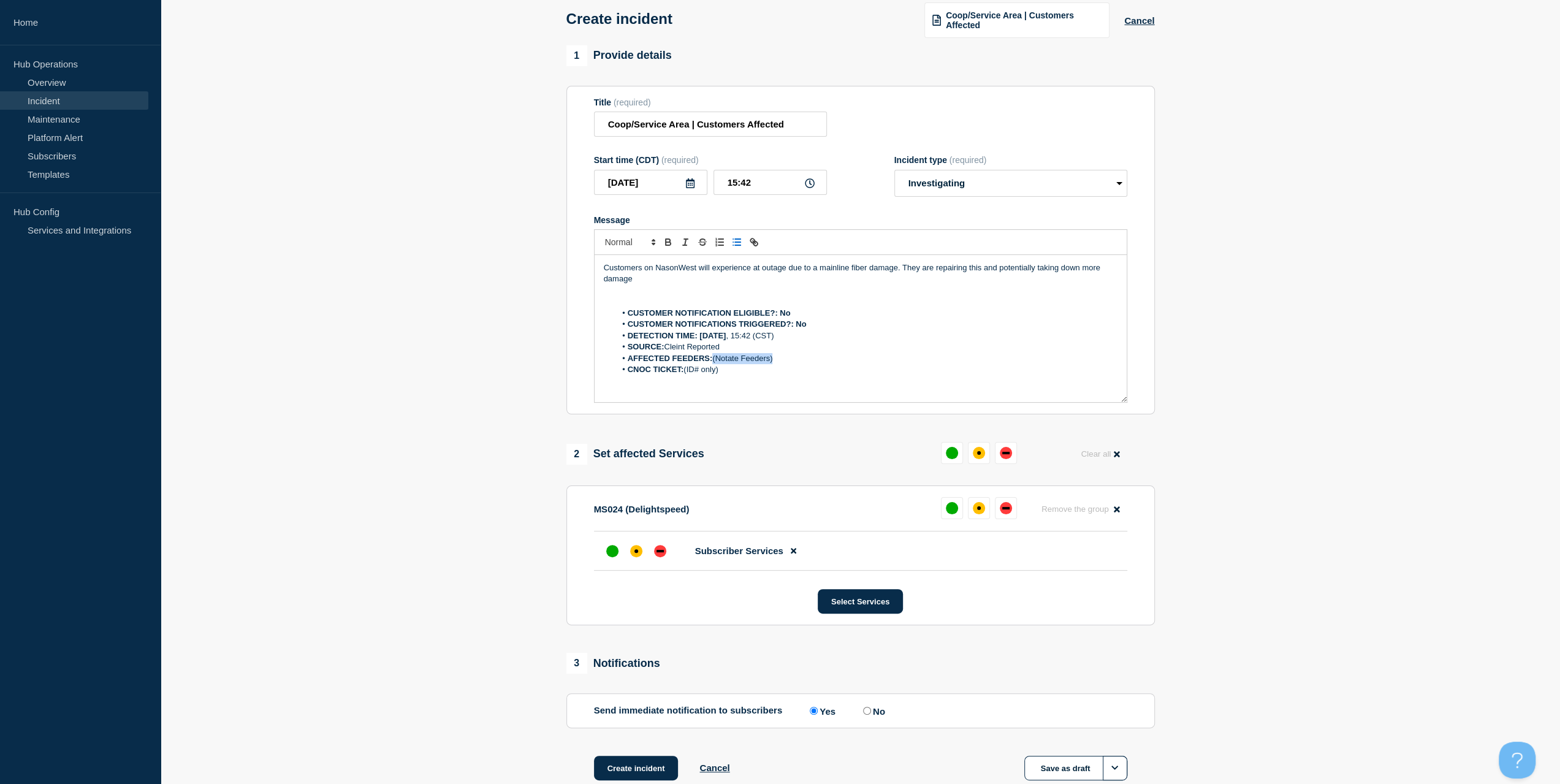
drag, startPoint x: 791, startPoint y: 356, endPoint x: 726, endPoint y: 368, distance: 66.1
click at [713, 361] on li "AFFECTED FEEDERS: (Notate Feeders)" at bounding box center [866, 358] width 502 height 11
drag, startPoint x: 732, startPoint y: 377, endPoint x: 686, endPoint y: 376, distance: 46.0
click at [686, 376] on div "Customers on NasonWest will experience at outage due to a mainline fiber damage…" at bounding box center [861, 329] width 532 height 147
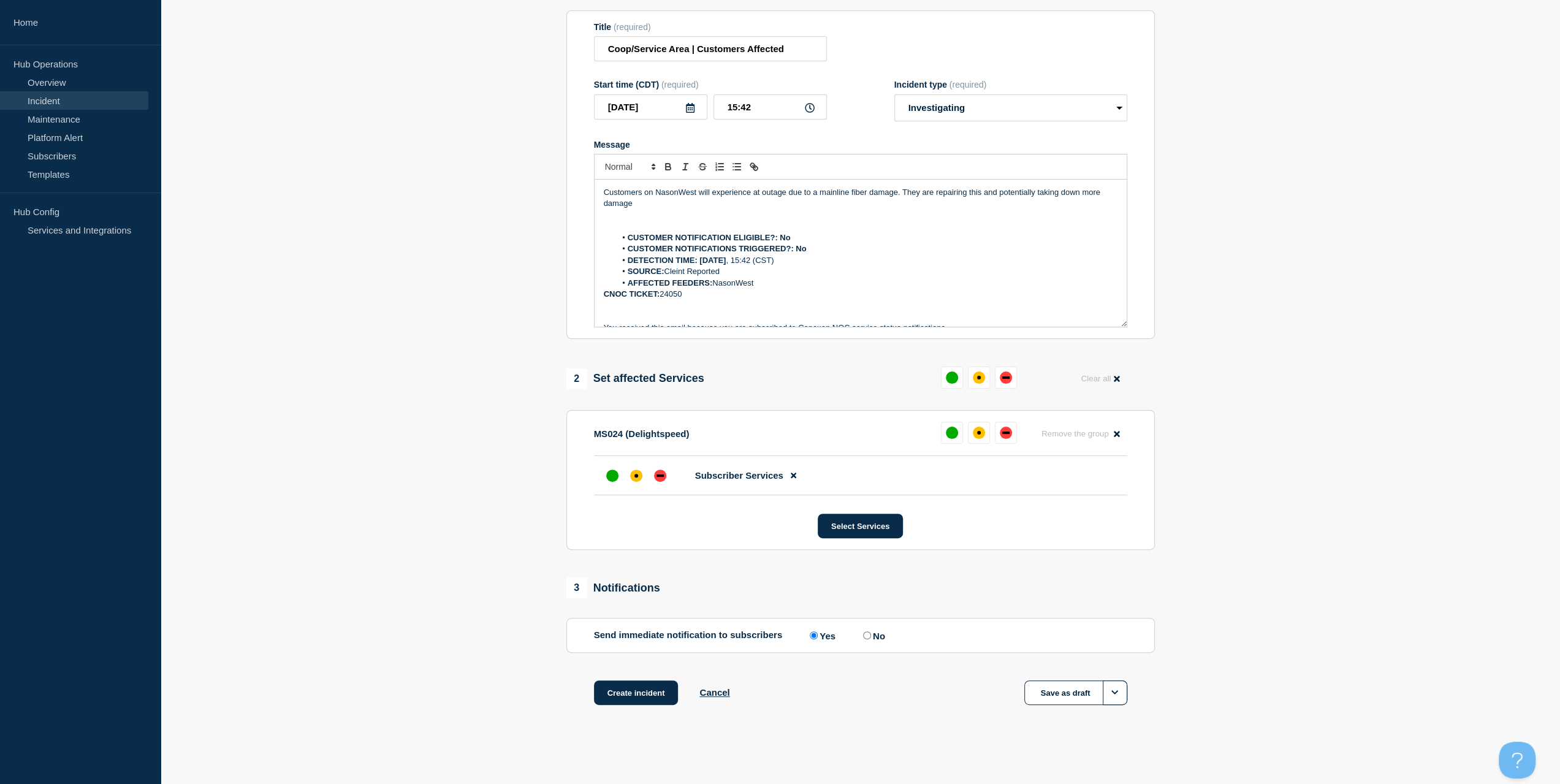
scroll to position [138, 0]
click at [664, 476] on div "down" at bounding box center [660, 475] width 12 height 12
drag, startPoint x: 639, startPoint y: 697, endPoint x: 672, endPoint y: 651, distance: 56.6
click at [640, 696] on button "Create incident" at bounding box center [636, 692] width 85 height 25
